Goal: Use online tool/utility: Utilize a website feature to perform a specific function

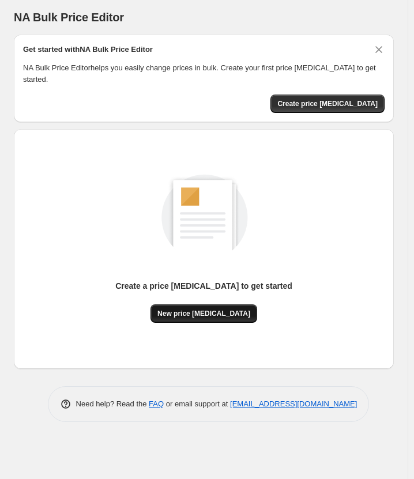
click at [224, 309] on span "New price [MEDICAL_DATA]" at bounding box center [203, 313] width 93 height 9
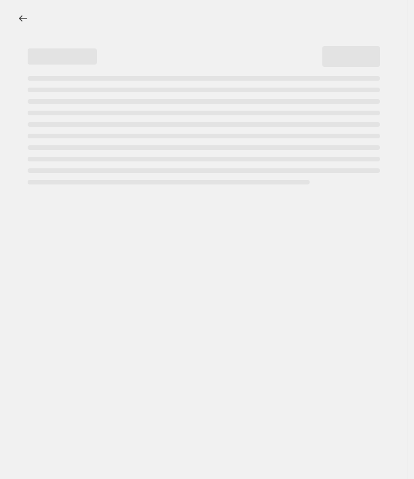
select select "percentage"
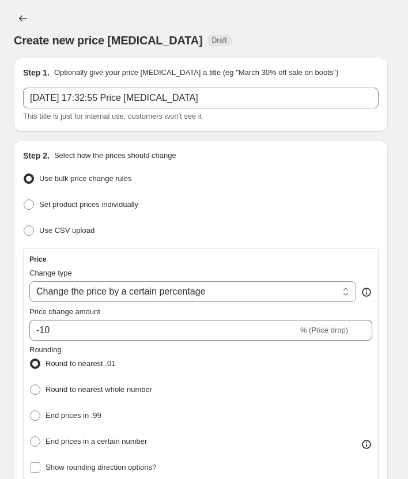
scroll to position [58, 0]
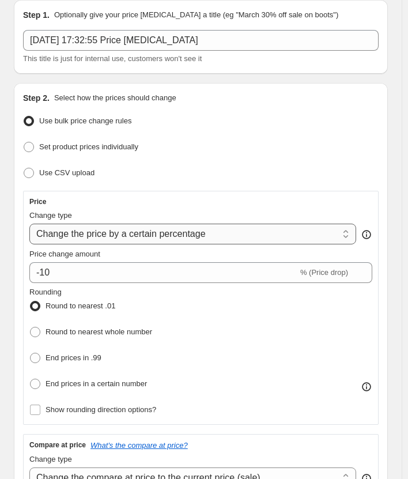
click at [193, 237] on select "Change the price to a certain amount Change the price by a certain amount Chang…" at bounding box center [192, 234] width 327 height 21
click at [29, 224] on select "Change the price to a certain amount Change the price by a certain amount Chang…" at bounding box center [192, 234] width 327 height 21
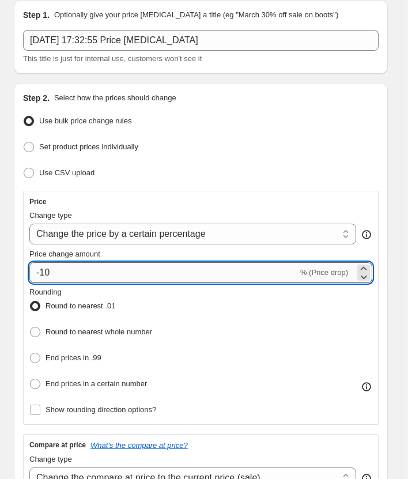
drag, startPoint x: 53, startPoint y: 271, endPoint x: 40, endPoint y: 270, distance: 13.3
click at [40, 270] on input "-10" at bounding box center [163, 272] width 269 height 21
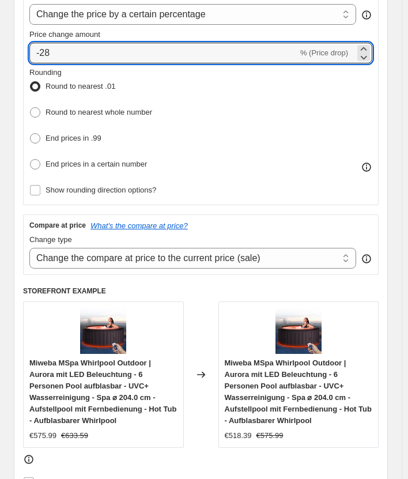
scroll to position [288, 0]
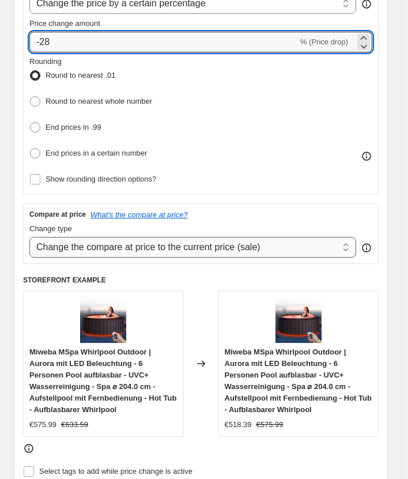
type input "-28"
click at [211, 244] on select "Change the compare at price to the current price (sale) Change the compare at p…" at bounding box center [192, 247] width 327 height 21
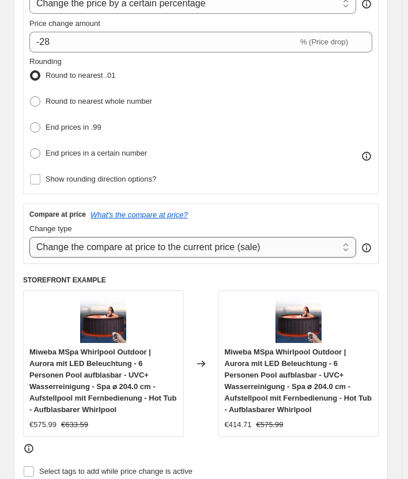
click at [29, 237] on select "Change the compare at price to the current price (sale) Change the compare at p…" at bounding box center [192, 247] width 327 height 21
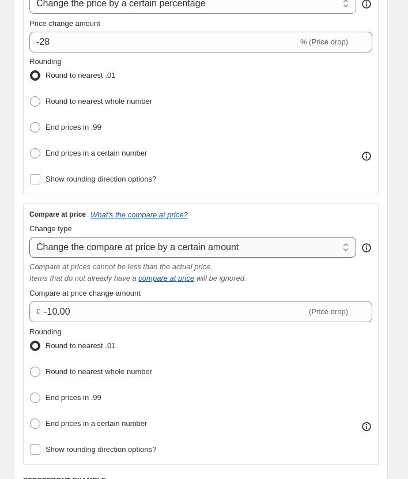
click at [161, 242] on select "Change the compare at price to the current price (sale) Change the compare at p…" at bounding box center [192, 247] width 327 height 21
select select "percentage"
click at [29, 237] on select "Change the compare at price to the current price (sale) Change the compare at p…" at bounding box center [192, 247] width 327 height 21
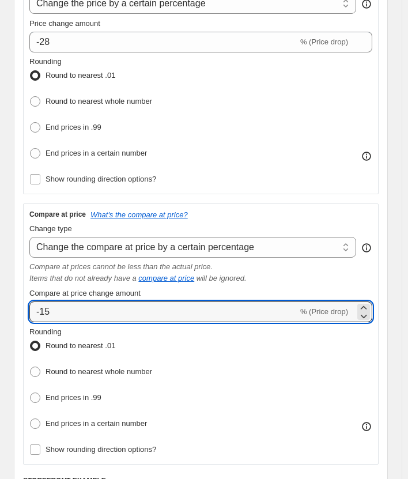
drag, startPoint x: 55, startPoint y: 308, endPoint x: 82, endPoint y: 334, distance: 38.3
click at [46, 312] on input "-15" at bounding box center [163, 311] width 269 height 21
type input "-1"
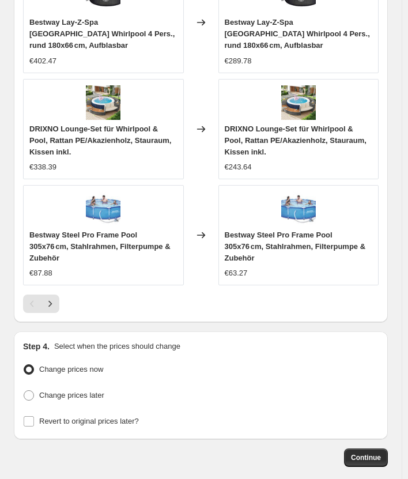
scroll to position [1456, 0]
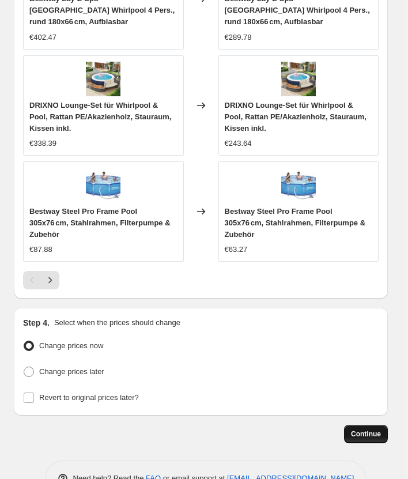
type input "-28"
click at [375, 425] on button "Continue" at bounding box center [366, 434] width 44 height 18
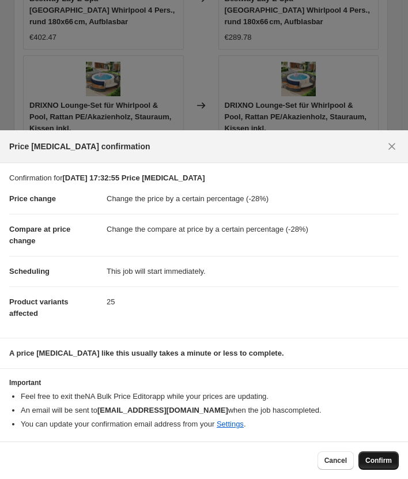
click at [380, 463] on span "Confirm" at bounding box center [378, 460] width 27 height 9
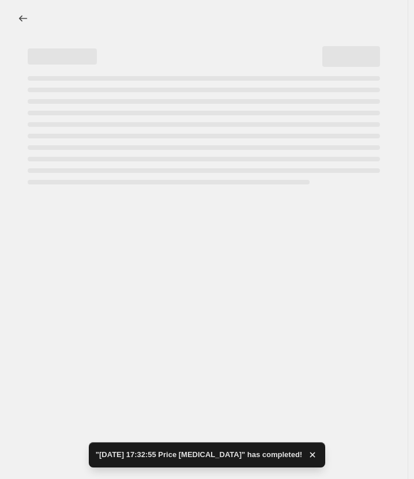
select select "percentage"
